Goal: Check status

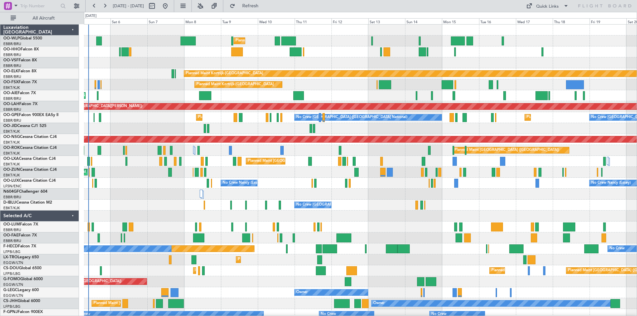
click at [416, 195] on div "Planned Maint Milan (Linate) Planned Maint [GEOGRAPHIC_DATA]-[GEOGRAPHIC_DATA] …" at bounding box center [360, 205] width 553 height 361
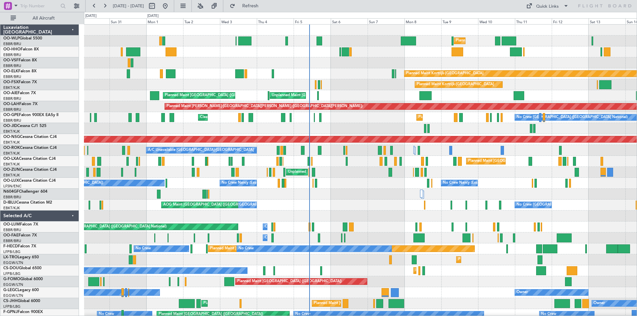
click at [533, 229] on div "Planned Maint Milan (Linate) Planned Maint [GEOGRAPHIC_DATA] ([GEOGRAPHIC_DATA]…" at bounding box center [360, 200] width 553 height 350
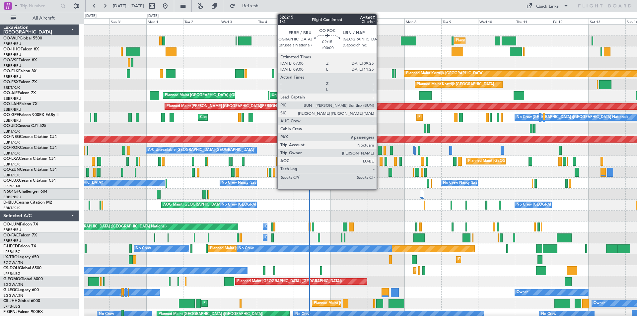
click at [380, 152] on div at bounding box center [380, 150] width 4 height 9
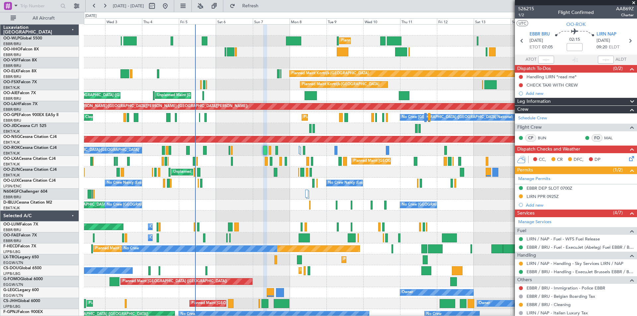
click at [345, 180] on div "Planned Maint Milan (Linate) Planned Maint [GEOGRAPHIC_DATA] ([GEOGRAPHIC_DATA]…" at bounding box center [360, 200] width 553 height 350
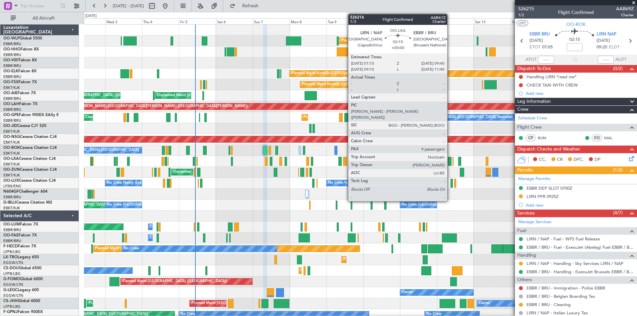
click at [450, 164] on div at bounding box center [450, 161] width 4 height 9
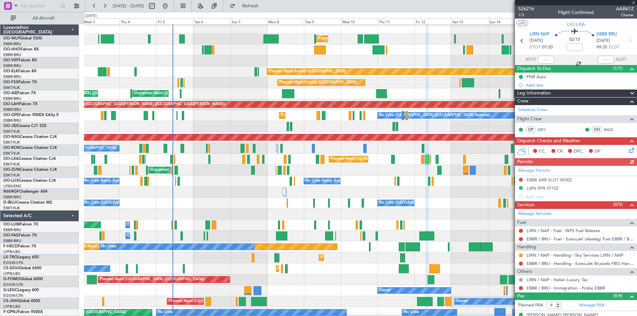
scroll to position [2, 0]
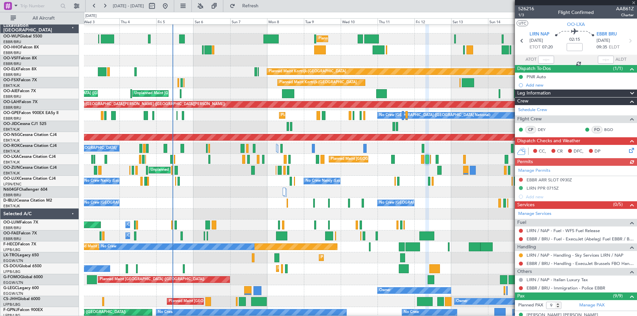
click at [421, 178] on div "No Crew [PERSON_NAME] ([PERSON_NAME]) No Crew [PERSON_NAME] ([PERSON_NAME]) No …" at bounding box center [360, 181] width 553 height 11
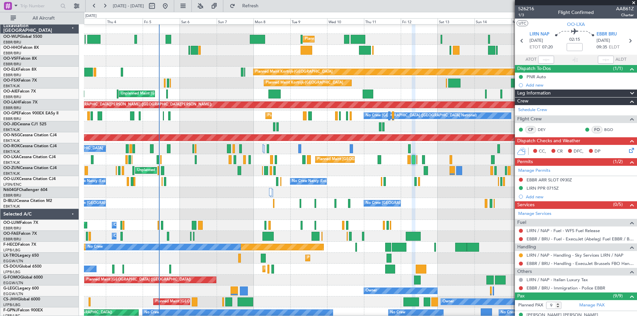
click at [378, 168] on div "Unplanned Maint [GEOGRAPHIC_DATA] ([GEOGRAPHIC_DATA])" at bounding box center [360, 170] width 553 height 11
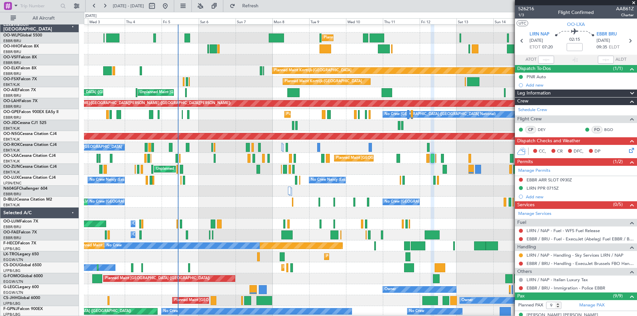
click at [398, 165] on div "Unplanned Maint [GEOGRAPHIC_DATA] ([GEOGRAPHIC_DATA])" at bounding box center [360, 169] width 553 height 11
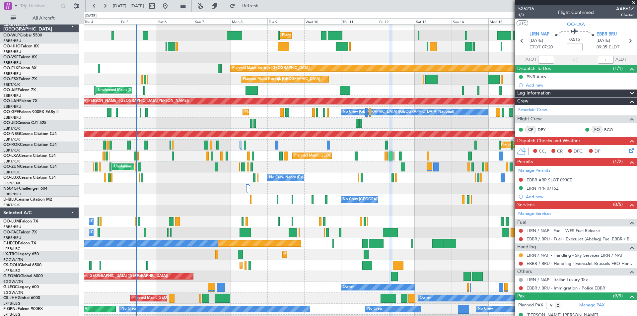
scroll to position [5, 0]
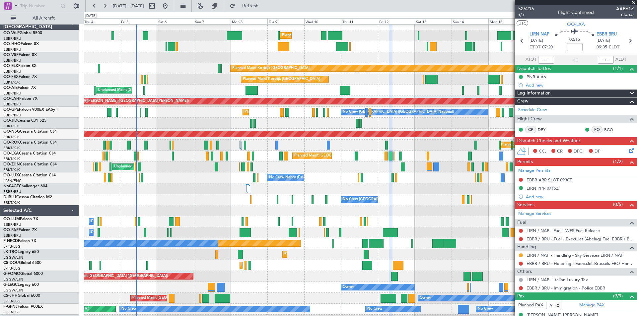
click at [354, 163] on div "Unplanned Maint [GEOGRAPHIC_DATA] ([GEOGRAPHIC_DATA]) Planned Maint [GEOGRAPHIC…" at bounding box center [360, 167] width 553 height 11
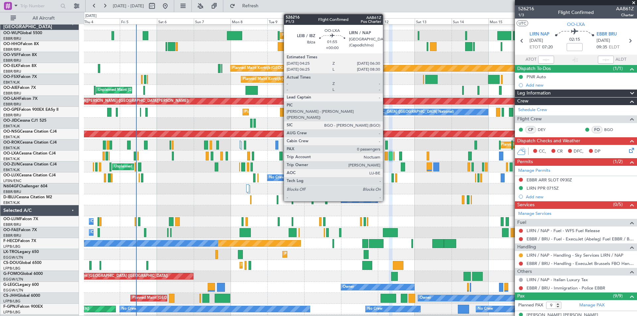
click at [386, 157] on div at bounding box center [386, 156] width 3 height 9
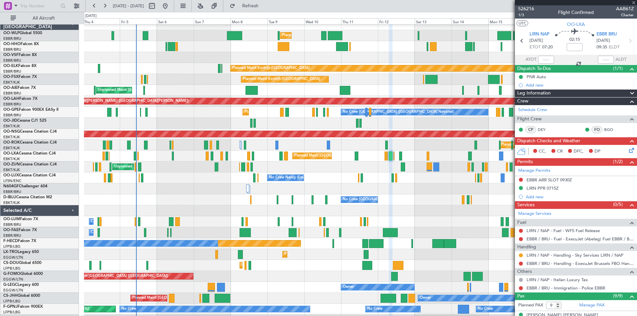
type input "0"
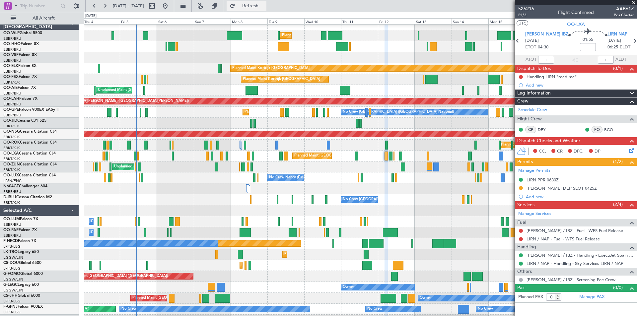
click at [264, 4] on span "Refresh" at bounding box center [251, 6] width 28 height 5
